Goal: Register for event/course

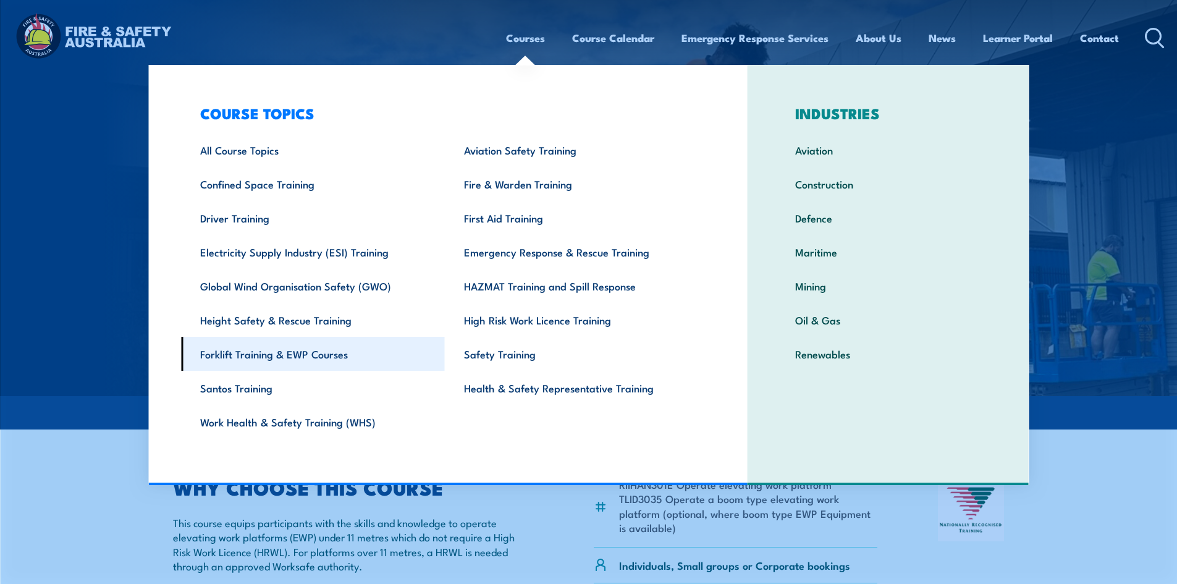
click at [317, 356] on link "Forklift Training & EWP Courses" at bounding box center [313, 354] width 264 height 34
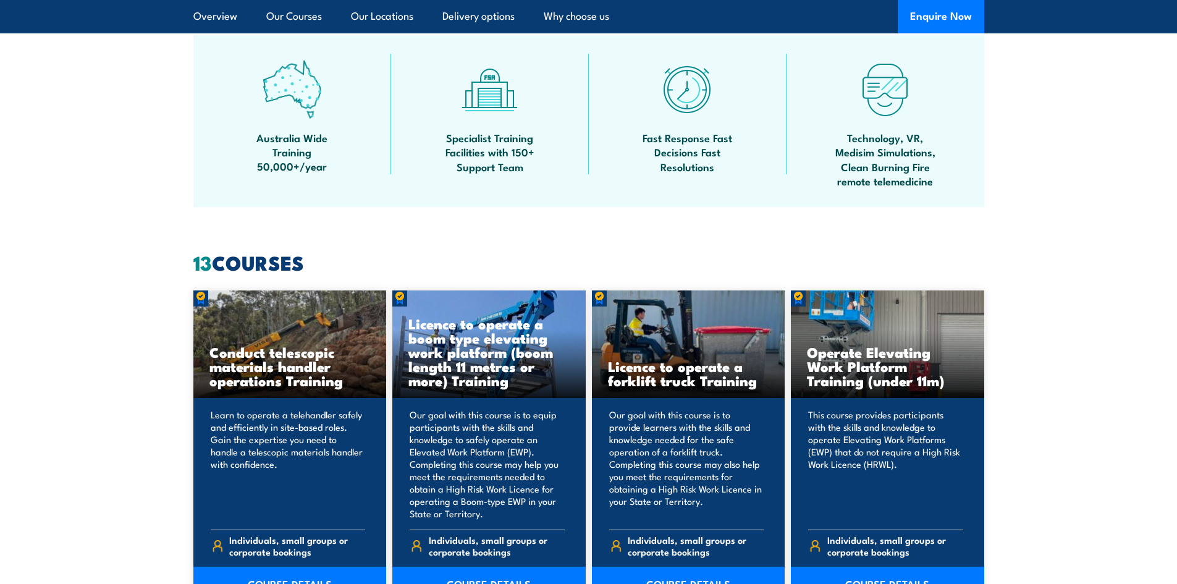
scroll to position [927, 0]
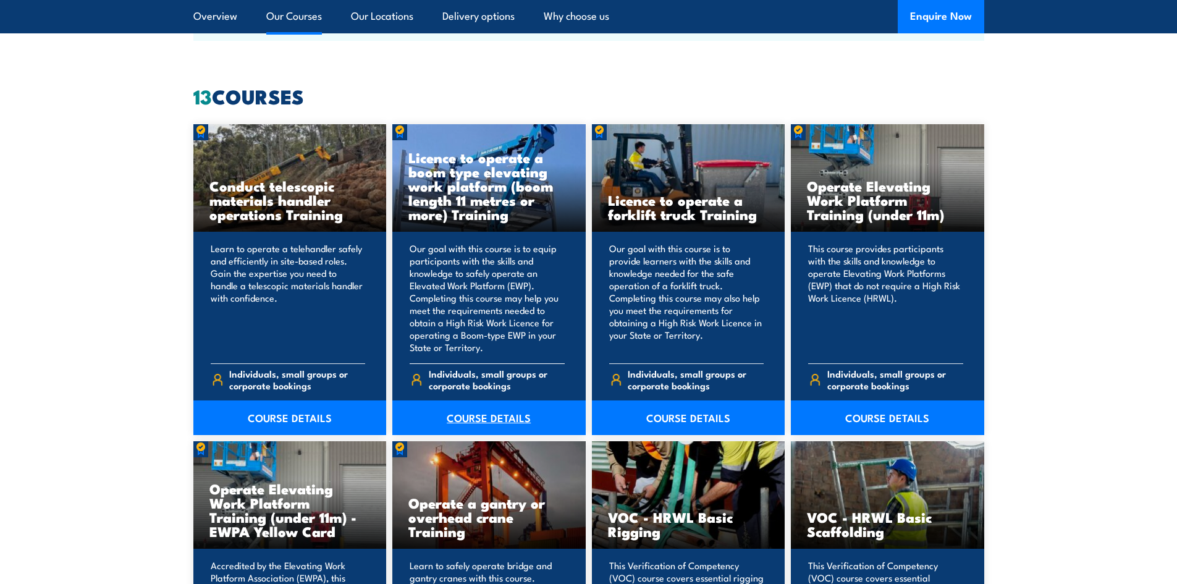
click at [491, 420] on link "COURSE DETAILS" at bounding box center [488, 418] width 193 height 35
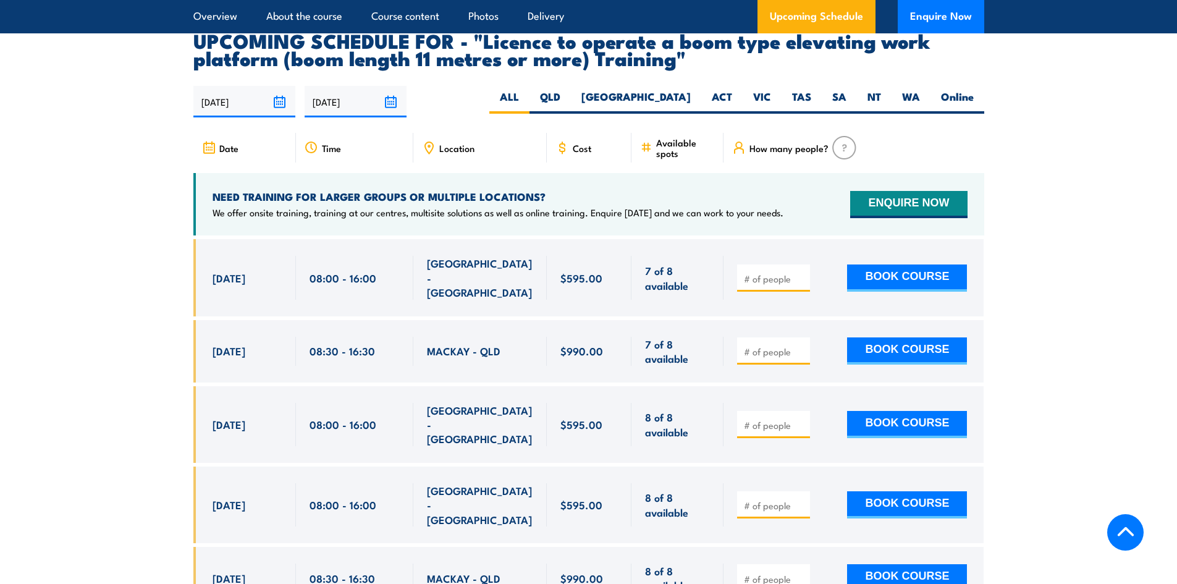
scroll to position [2215, 0]
